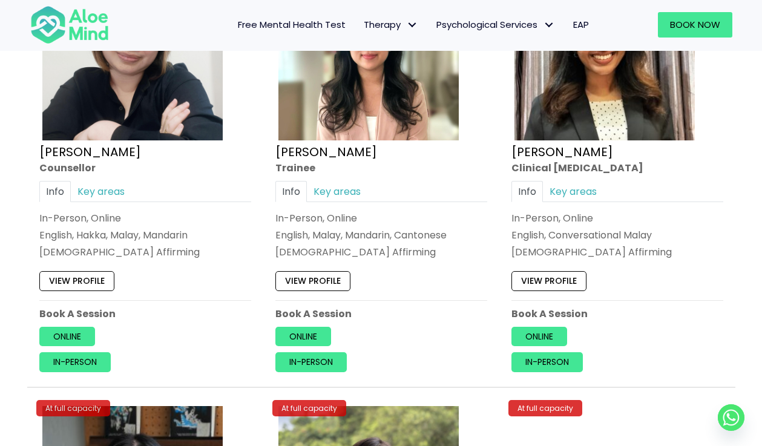
scroll to position [3869, 0]
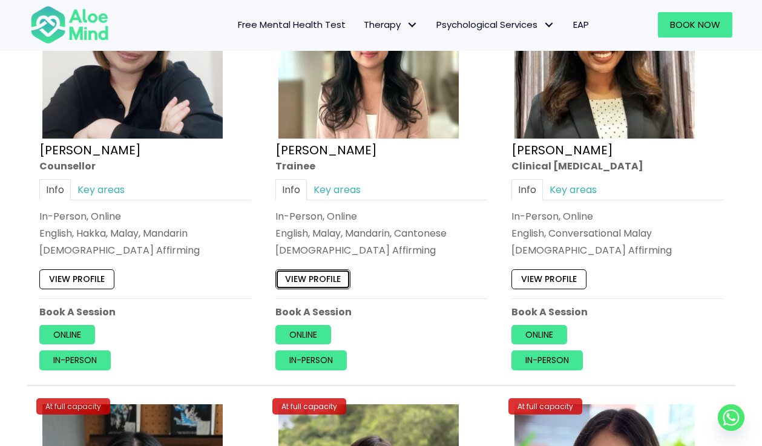
click at [303, 281] on link "View profile" at bounding box center [312, 278] width 75 height 19
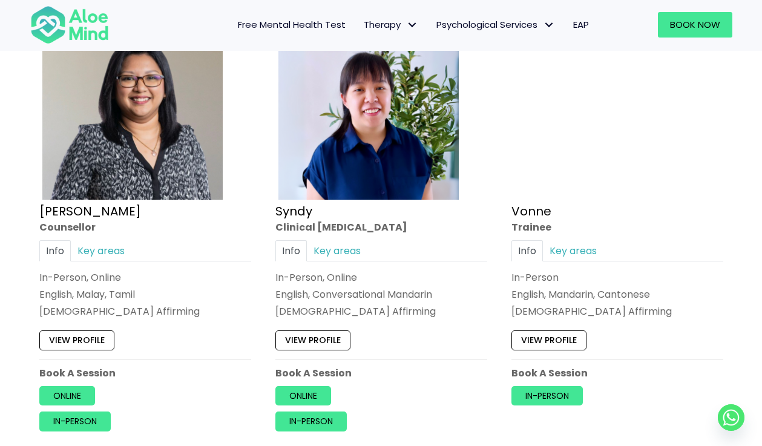
scroll to position [2912, 0]
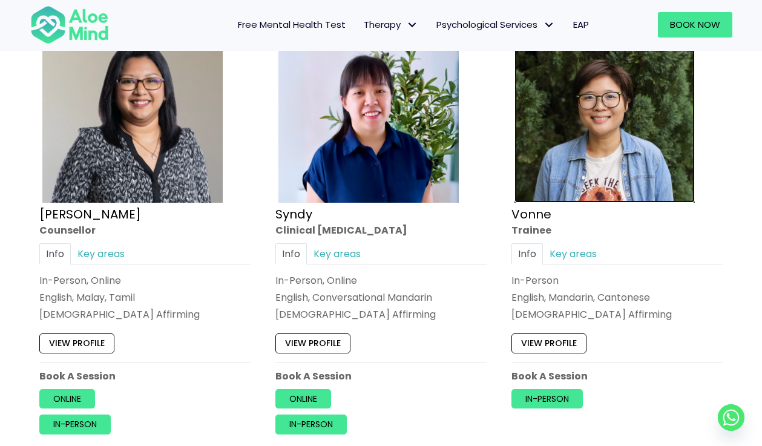
click at [562, 123] on img at bounding box center [605, 112] width 180 height 180
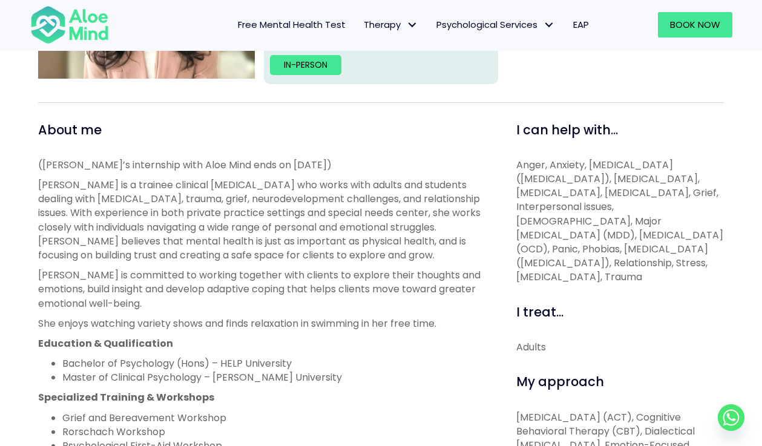
scroll to position [353, 0]
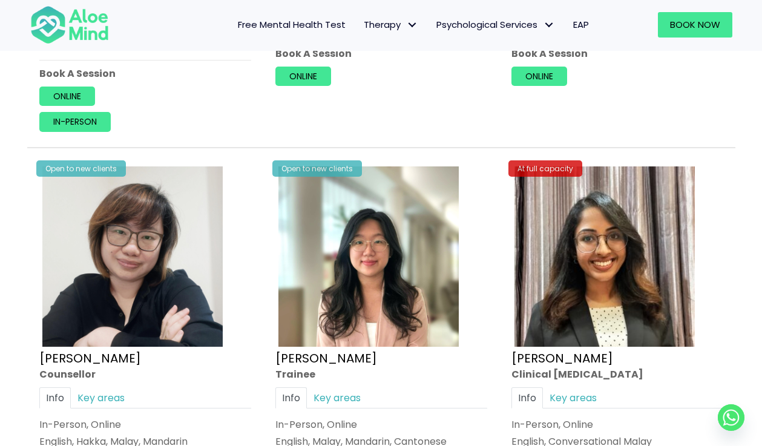
scroll to position [3691, 0]
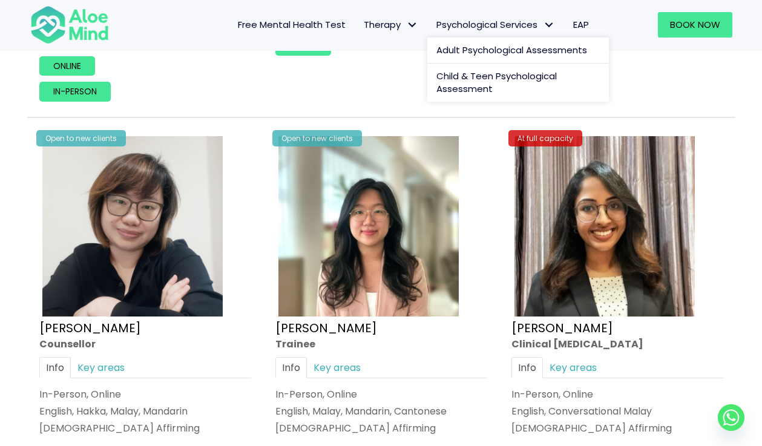
click at [516, 24] on span "Psychological Services" at bounding box center [495, 24] width 119 height 13
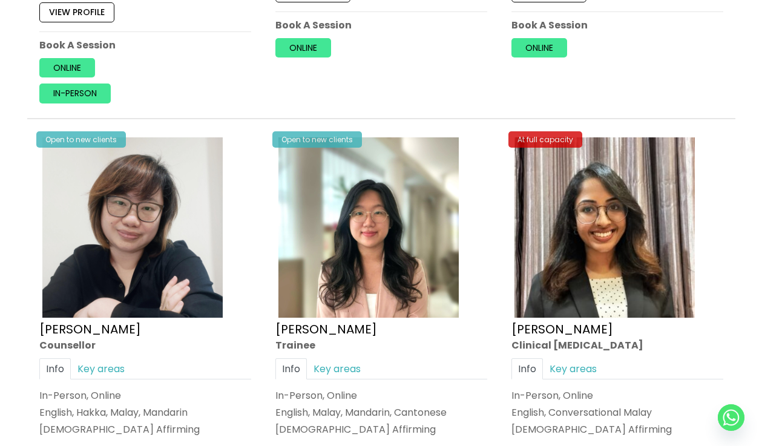
scroll to position [0, 0]
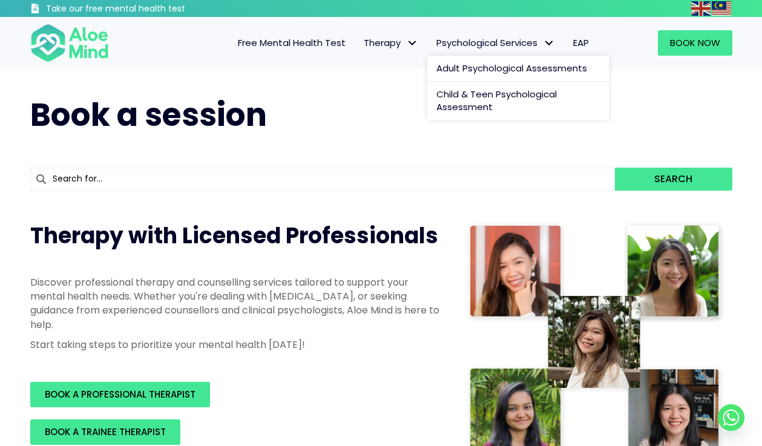
click at [509, 47] on span "Psychological Services" at bounding box center [495, 42] width 119 height 13
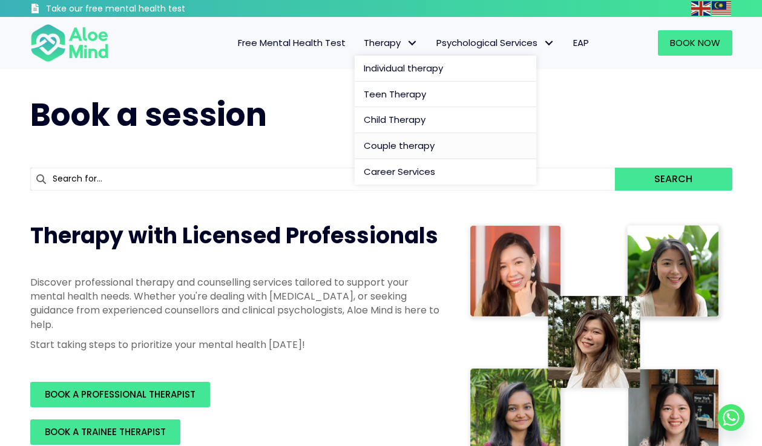
click at [384, 145] on span "Couple therapy" at bounding box center [399, 145] width 71 height 13
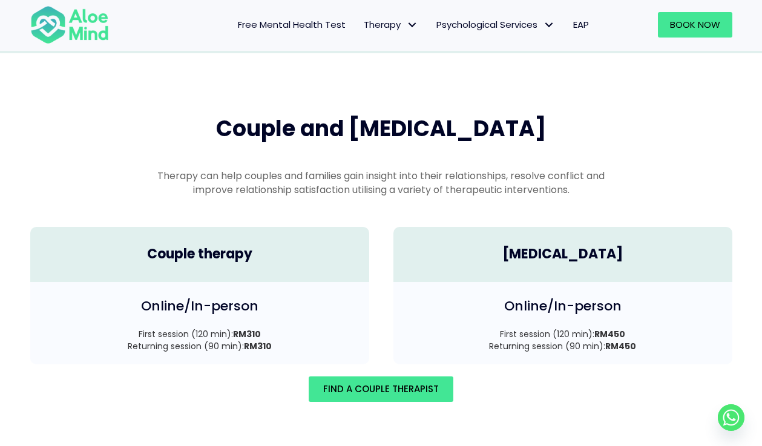
scroll to position [1673, 0]
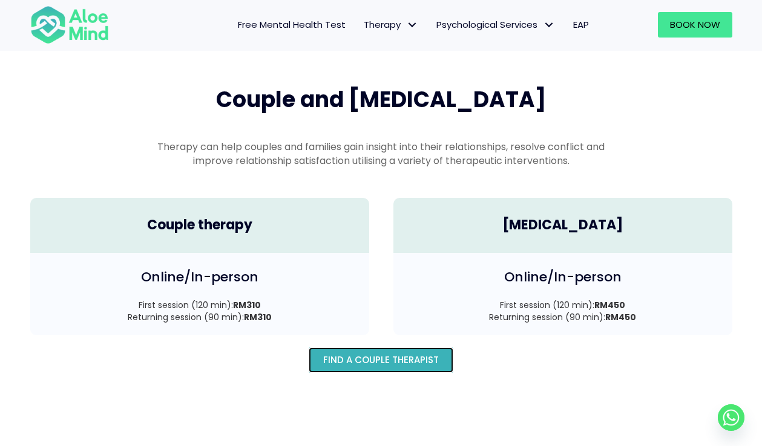
click at [380, 354] on span "Find A Couple Therapist" at bounding box center [381, 360] width 116 height 13
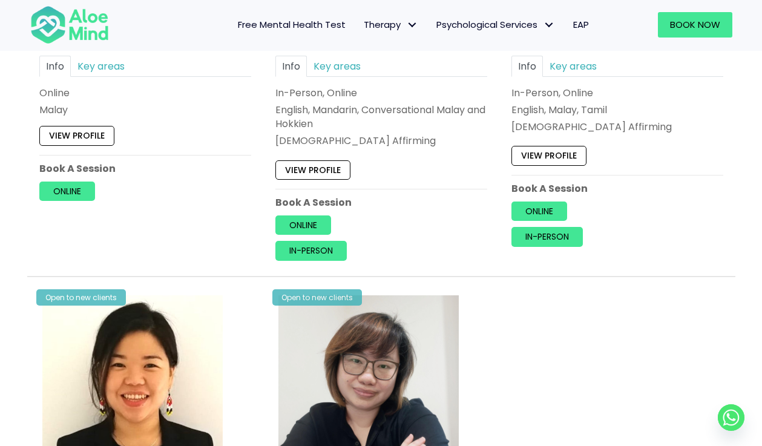
scroll to position [1118, 0]
